Goal: Information Seeking & Learning: Learn about a topic

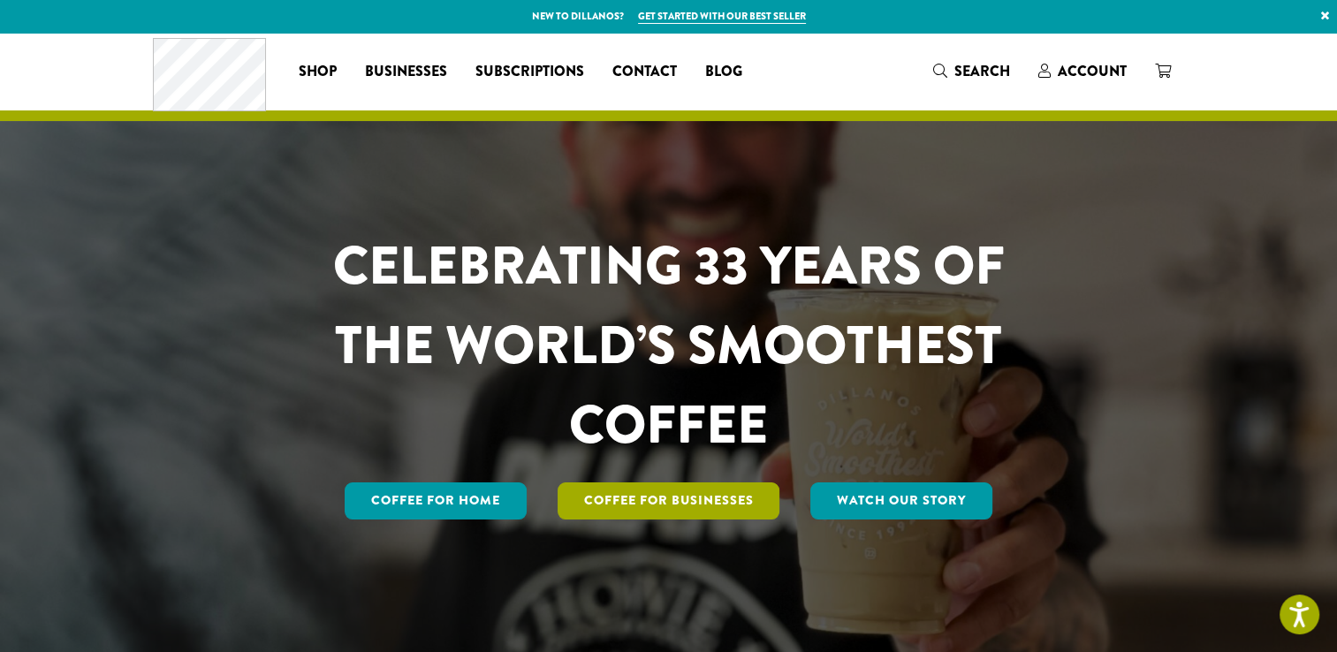
click at [673, 493] on link "Coffee For Businesses" at bounding box center [669, 501] width 223 height 37
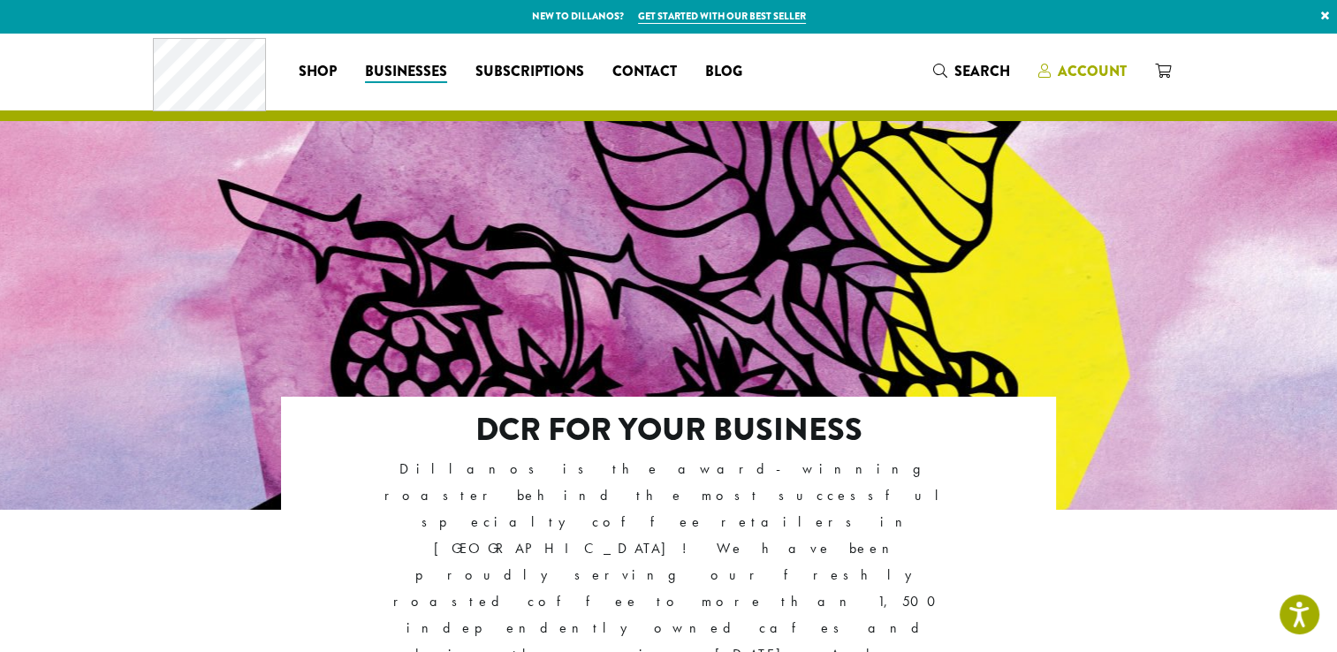
click at [1098, 72] on span "Account" at bounding box center [1092, 71] width 69 height 20
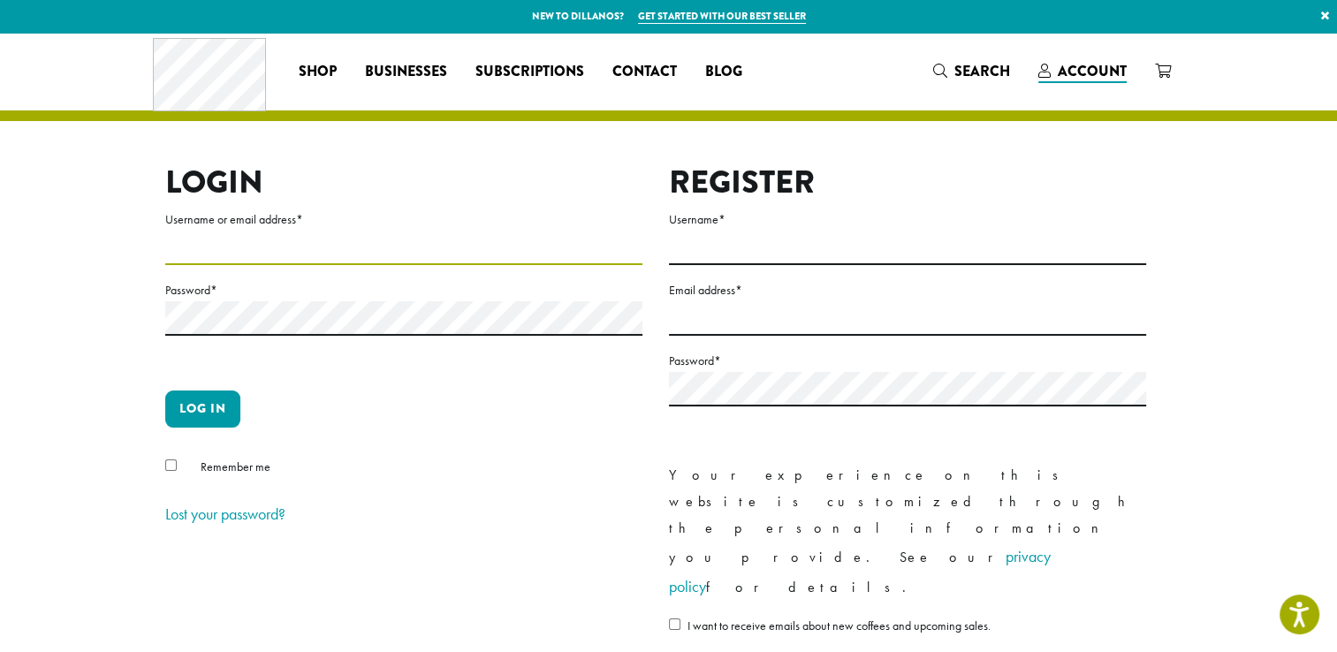
click at [541, 250] on input "Username or email address *" at bounding box center [403, 248] width 477 height 34
type input "**********"
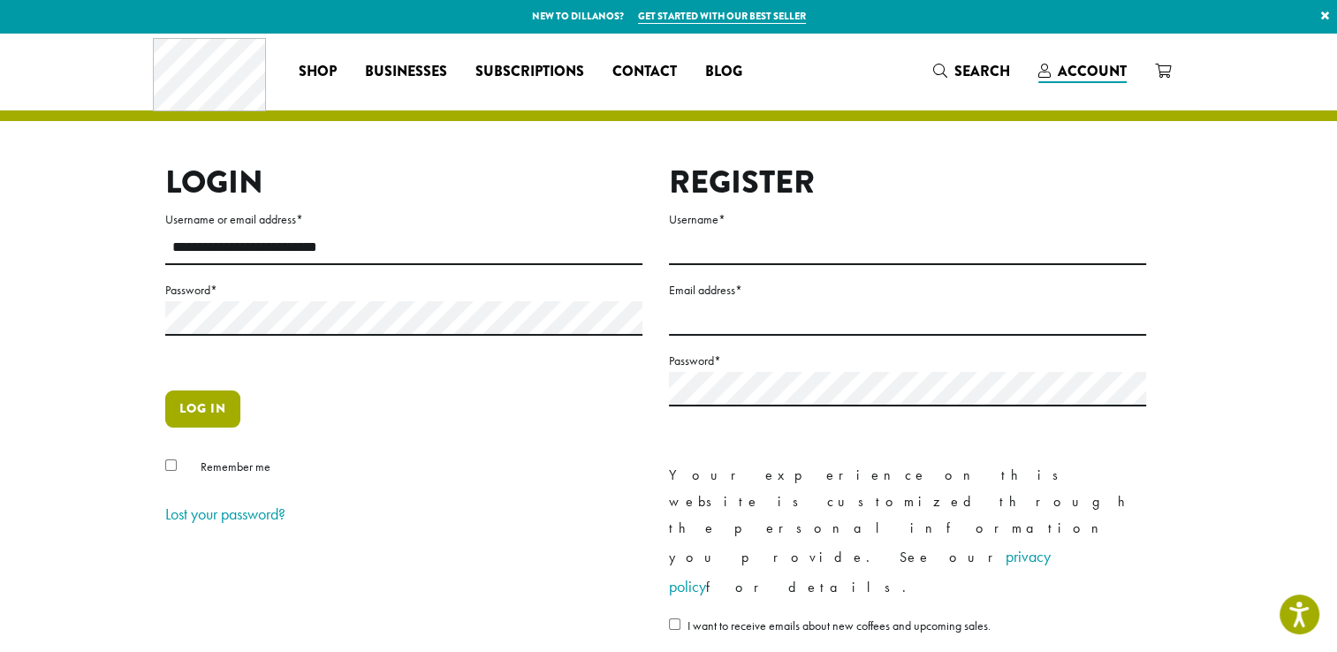
click at [218, 405] on button "Log in" at bounding box center [202, 409] width 75 height 37
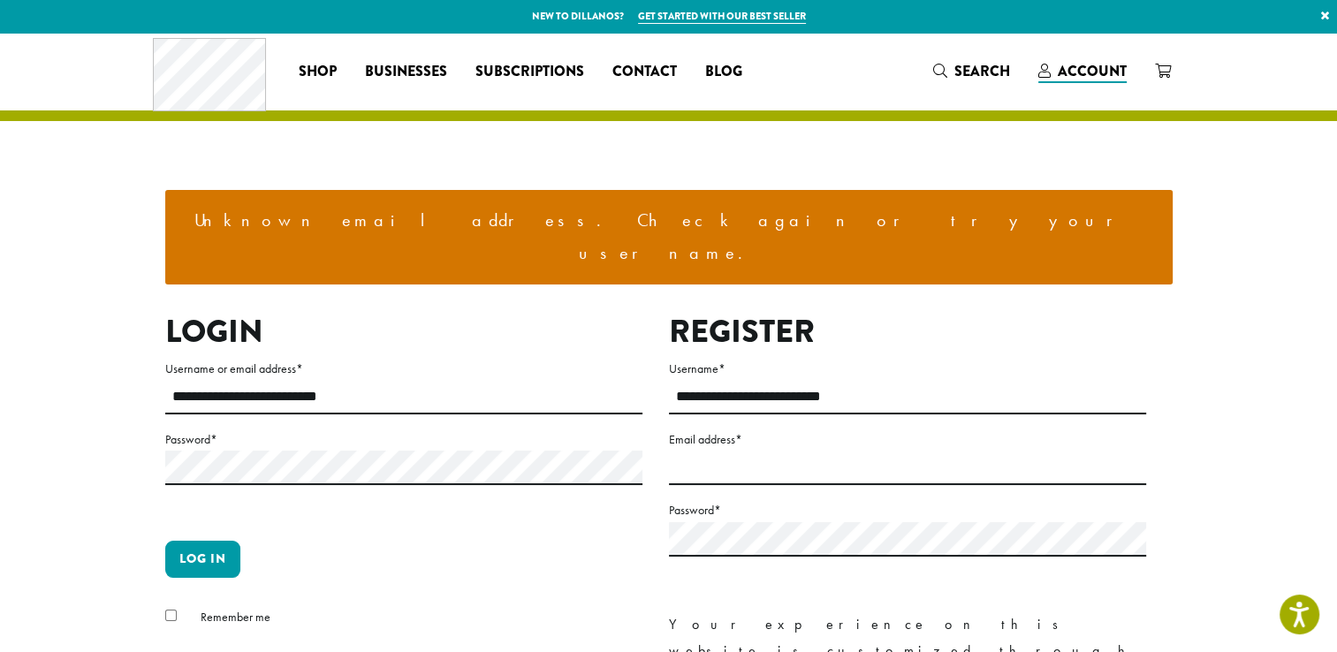
click at [1197, 504] on div "**********" at bounding box center [669, 475] width 1060 height 884
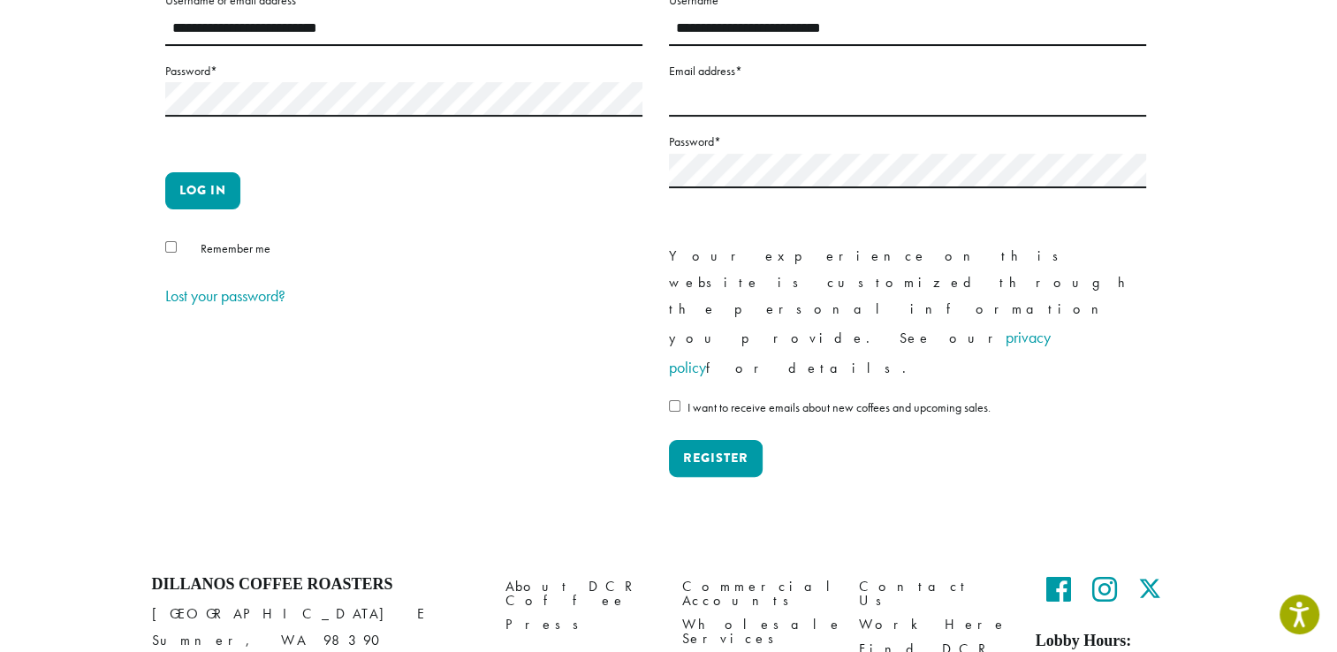
scroll to position [372, 0]
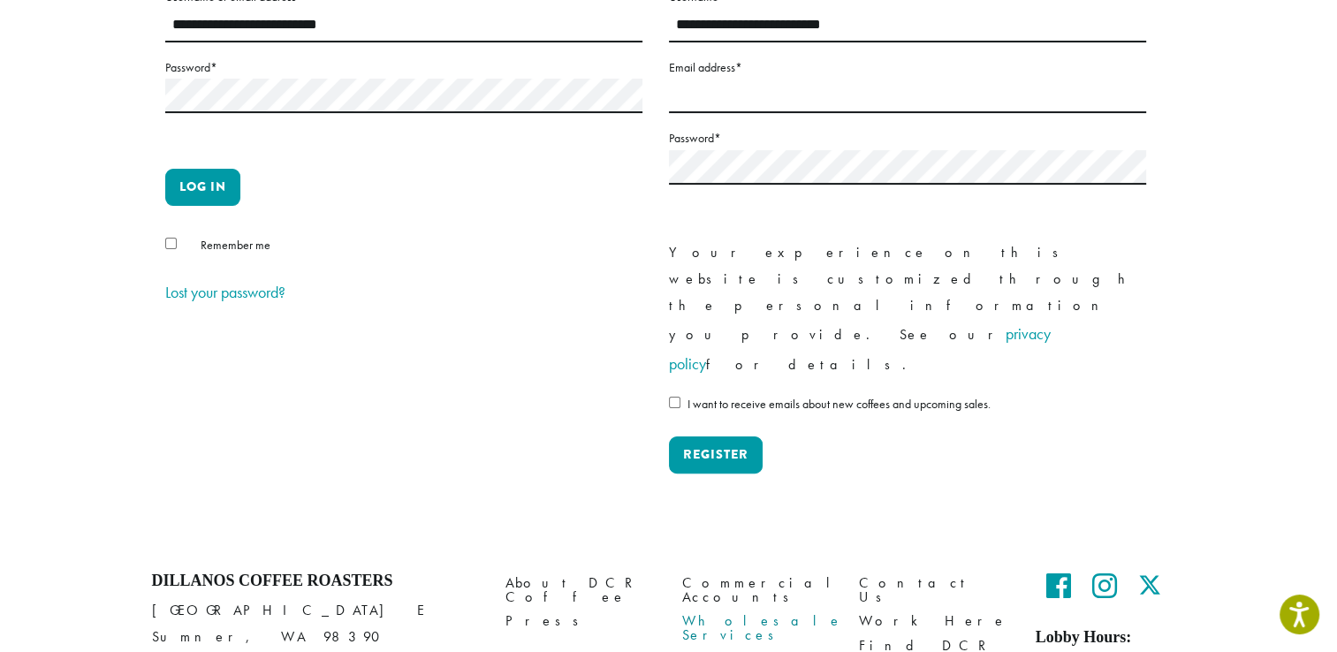
click at [759, 610] on link "Wholesale Services" at bounding box center [757, 629] width 150 height 38
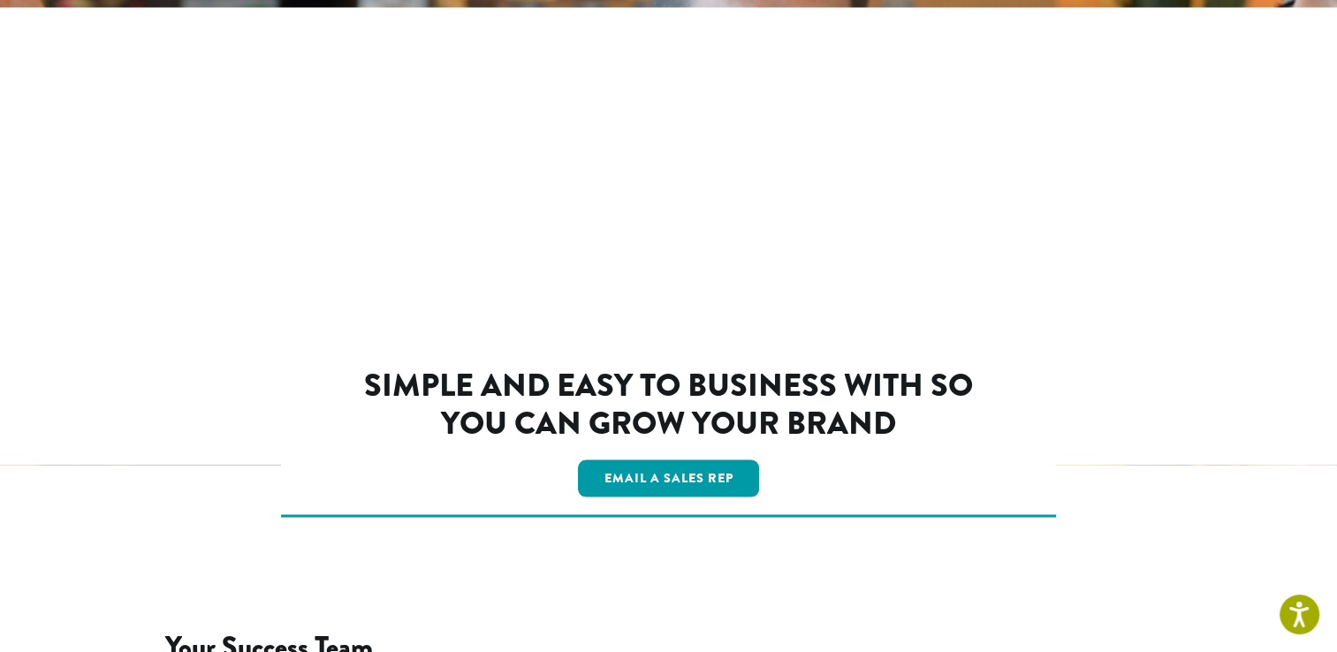
scroll to position [3091, 0]
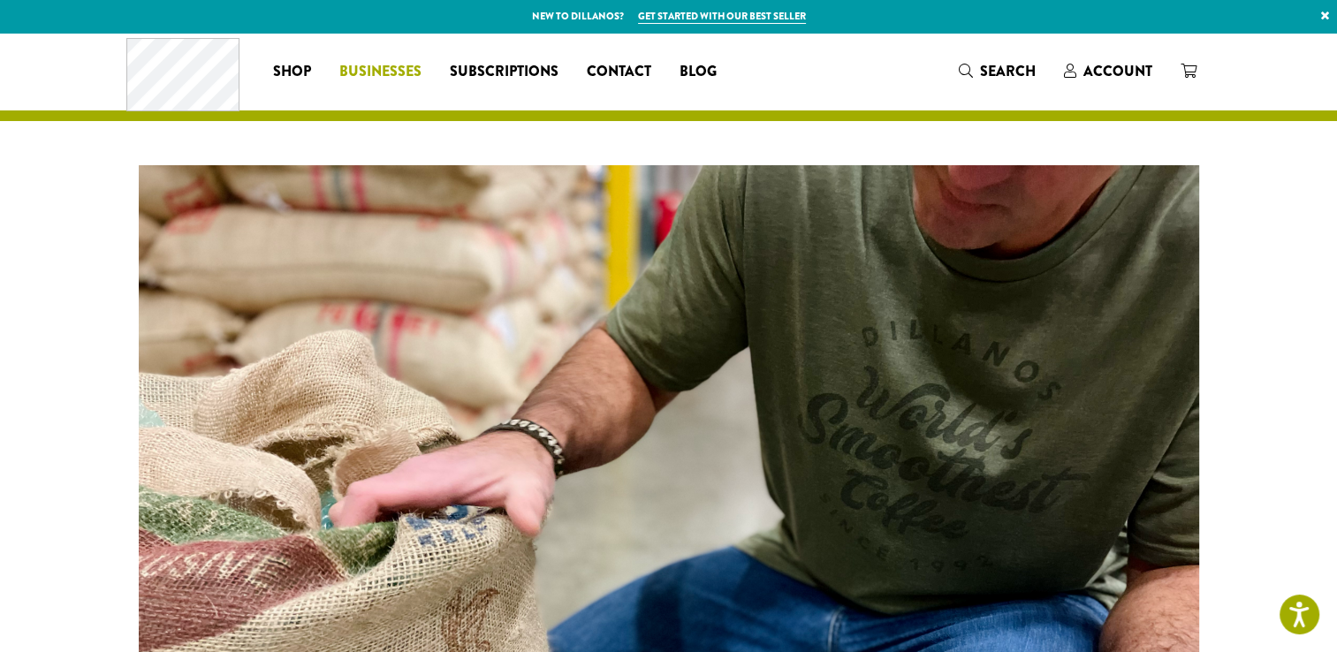
click at [410, 74] on span "Businesses" at bounding box center [380, 72] width 82 height 22
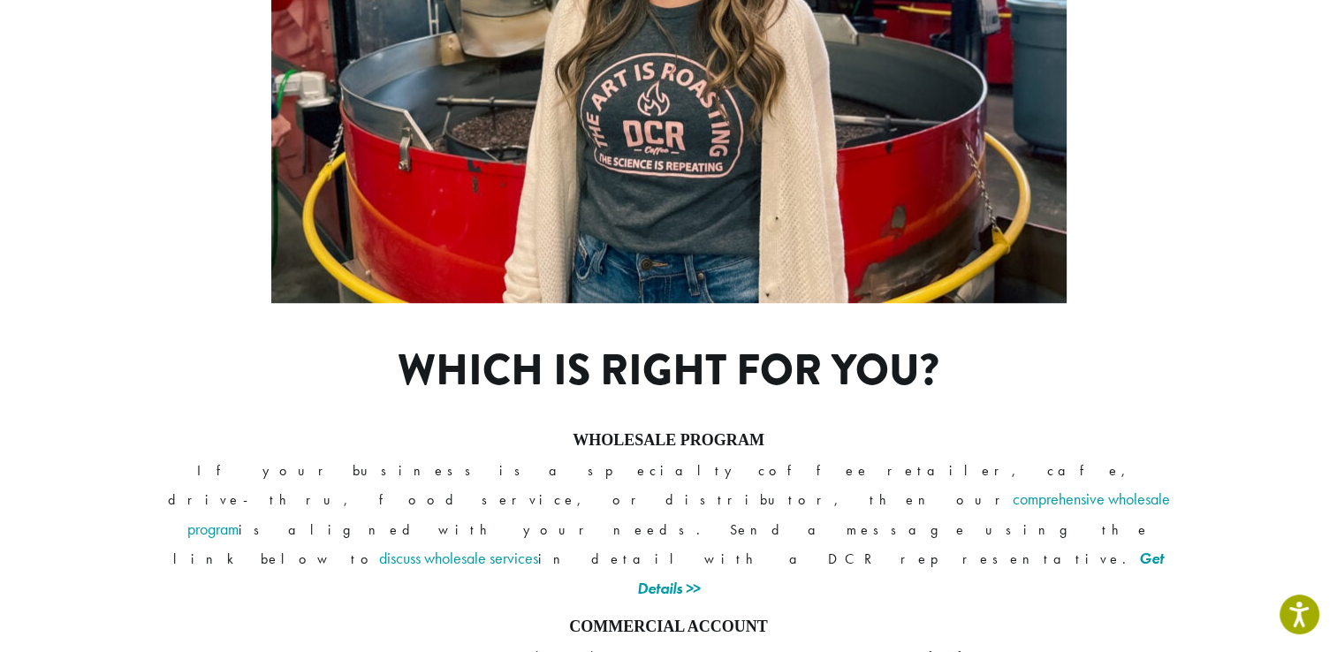
scroll to position [1237, 0]
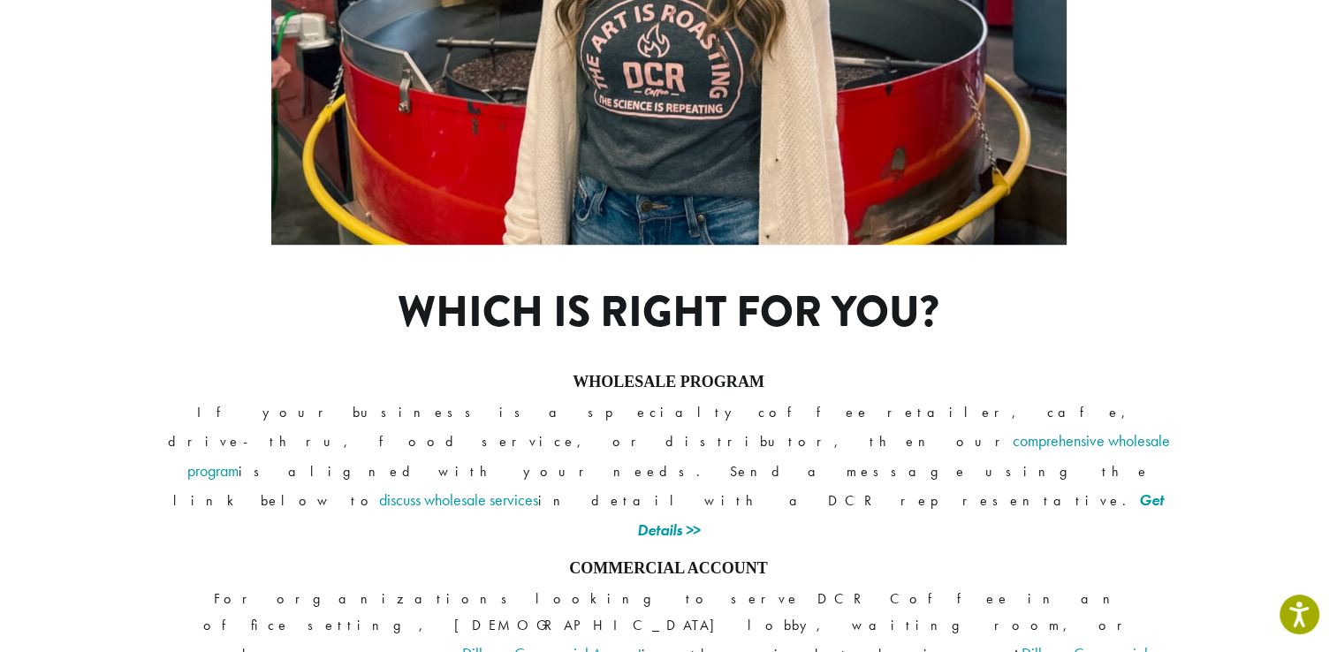
click at [642, 643] on link "Dillanos Commercial Account" at bounding box center [551, 653] width 179 height 20
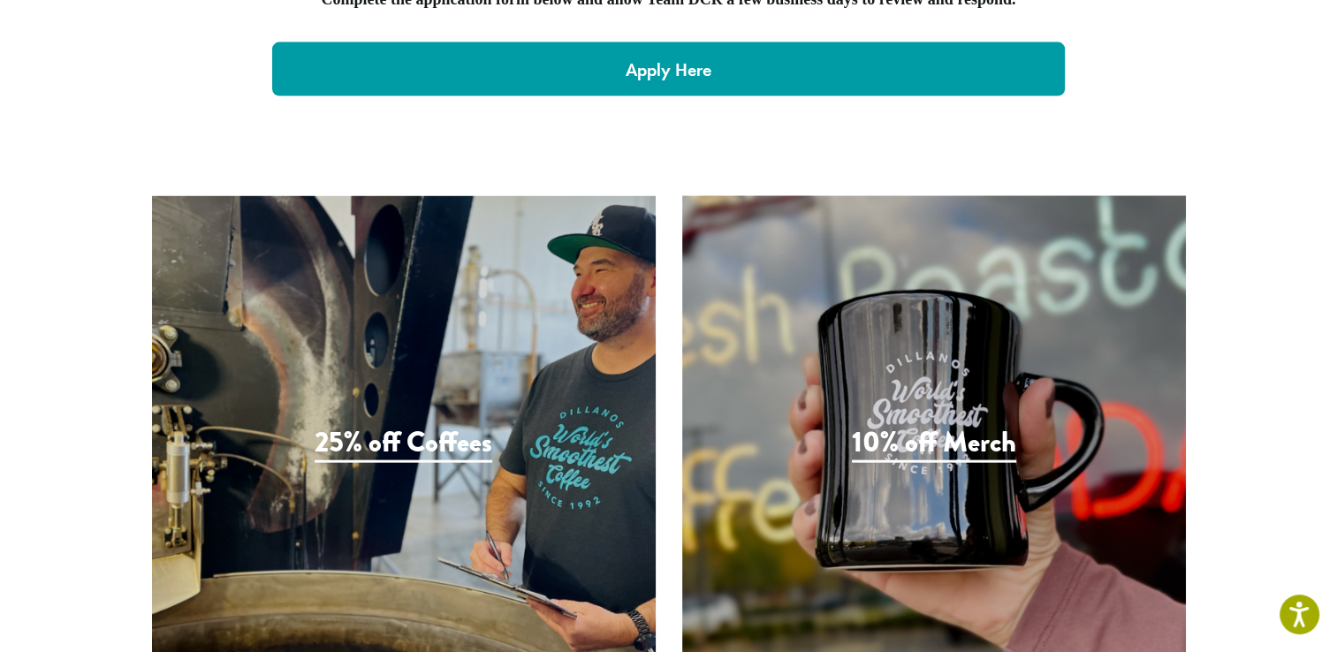
scroll to position [3875, 0]
